Goal: Information Seeking & Learning: Learn about a topic

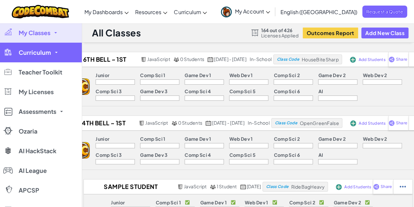
click at [48, 52] on span "Curriculum" at bounding box center [35, 52] width 32 height 6
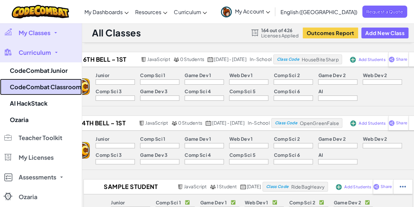
click at [47, 86] on link "CodeCombat Classroom" at bounding box center [41, 87] width 82 height 16
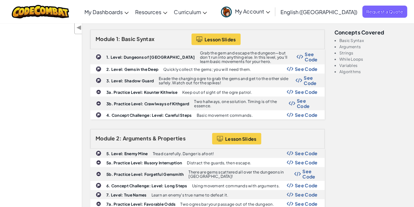
scroll to position [197, 0]
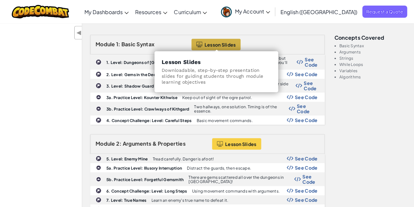
click at [222, 45] on span "Lesson Slides" at bounding box center [220, 44] width 31 height 5
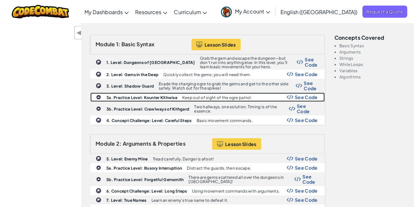
click at [313, 97] on span "See Code" at bounding box center [306, 96] width 23 height 5
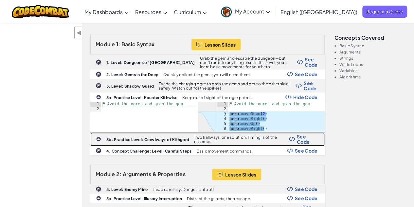
click at [306, 138] on span "See Code" at bounding box center [307, 139] width 21 height 10
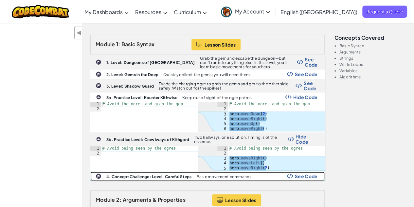
click at [309, 174] on span "See Code" at bounding box center [306, 175] width 23 height 5
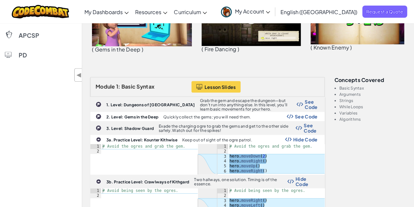
scroll to position [150, 0]
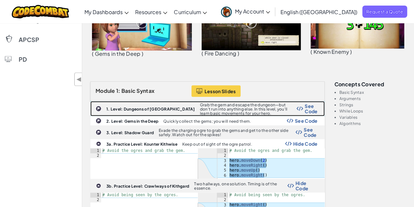
click at [311, 107] on span "See Code" at bounding box center [311, 108] width 13 height 10
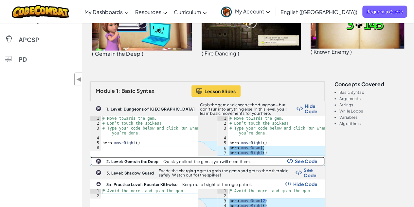
click at [310, 159] on span "See Code" at bounding box center [306, 160] width 23 height 5
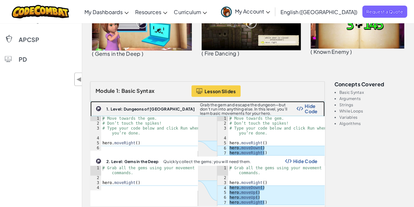
click at [309, 109] on span "Hide Code" at bounding box center [311, 108] width 13 height 10
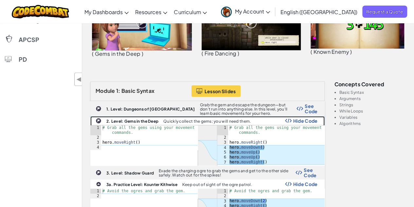
click at [307, 122] on span "Hide Code" at bounding box center [305, 120] width 25 height 5
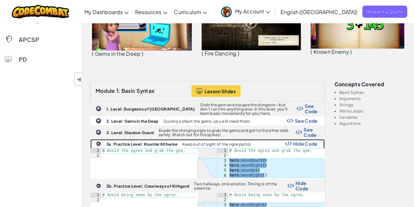
click at [306, 141] on span "Hide Code" at bounding box center [305, 143] width 25 height 5
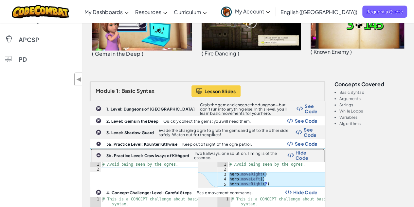
click at [301, 150] on span "Hide Code" at bounding box center [307, 155] width 22 height 10
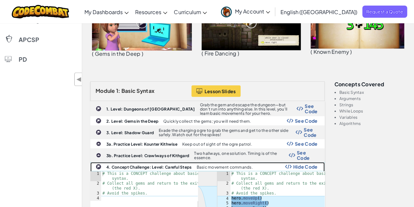
click at [304, 164] on span "Hide Code" at bounding box center [305, 166] width 25 height 5
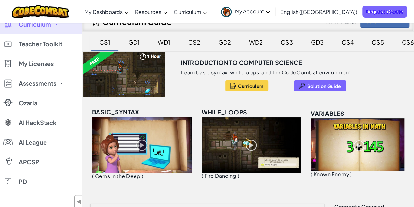
scroll to position [29, 0]
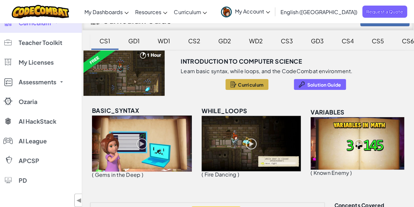
click at [254, 82] on span "Curriculum" at bounding box center [251, 84] width 26 height 5
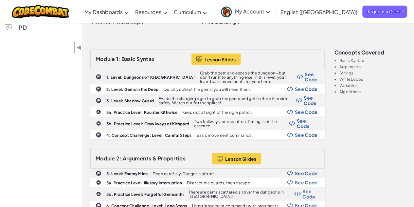
scroll to position [0, 0]
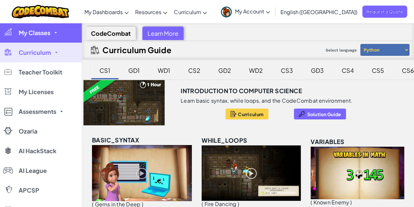
click at [47, 35] on span "My Classes" at bounding box center [35, 33] width 32 height 6
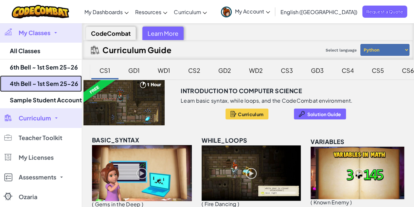
click at [46, 82] on link "4th Bell ~ 1st Sem 25-26" at bounding box center [41, 83] width 82 height 16
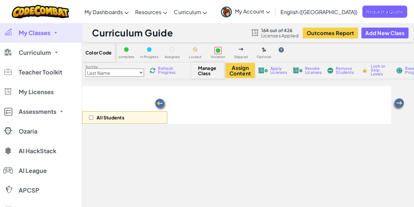
select select "560f1a9f22961295f9427742"
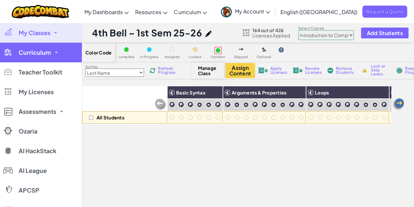
click at [54, 56] on link "Curriculum" at bounding box center [41, 53] width 82 height 20
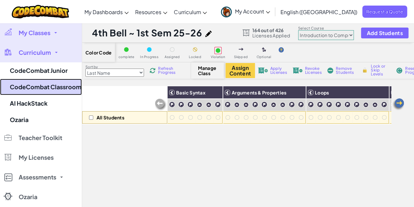
click at [49, 85] on link "CodeCombat Classroom" at bounding box center [41, 87] width 82 height 16
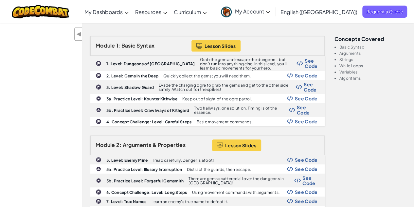
scroll to position [195, 0]
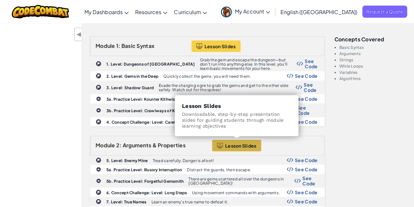
click at [249, 144] on span "Lesson Slides" at bounding box center [240, 145] width 31 height 5
